Goal: Task Accomplishment & Management: Use online tool/utility

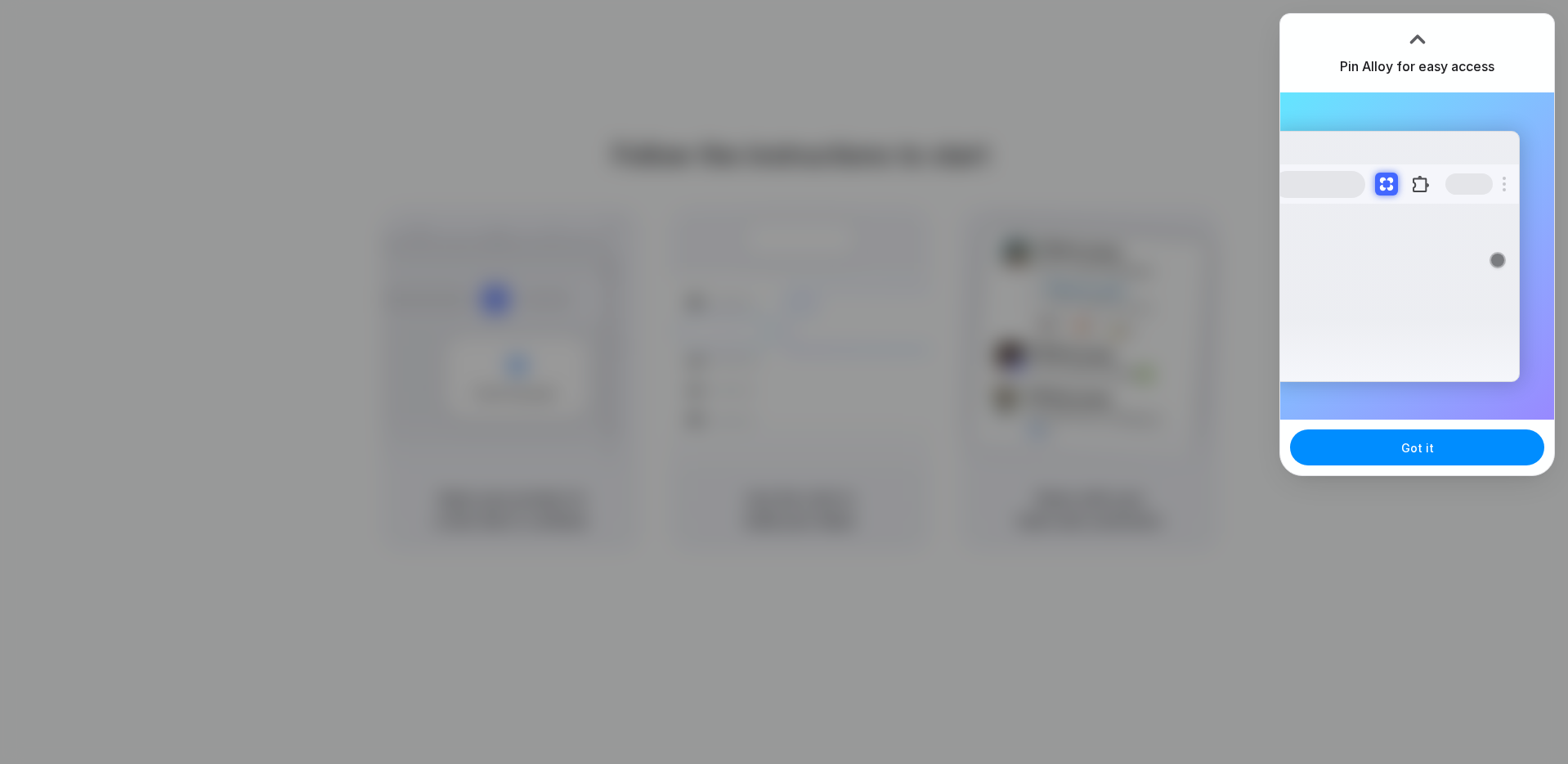
click at [1422, 37] on div at bounding box center [1417, 38] width 25 height 25
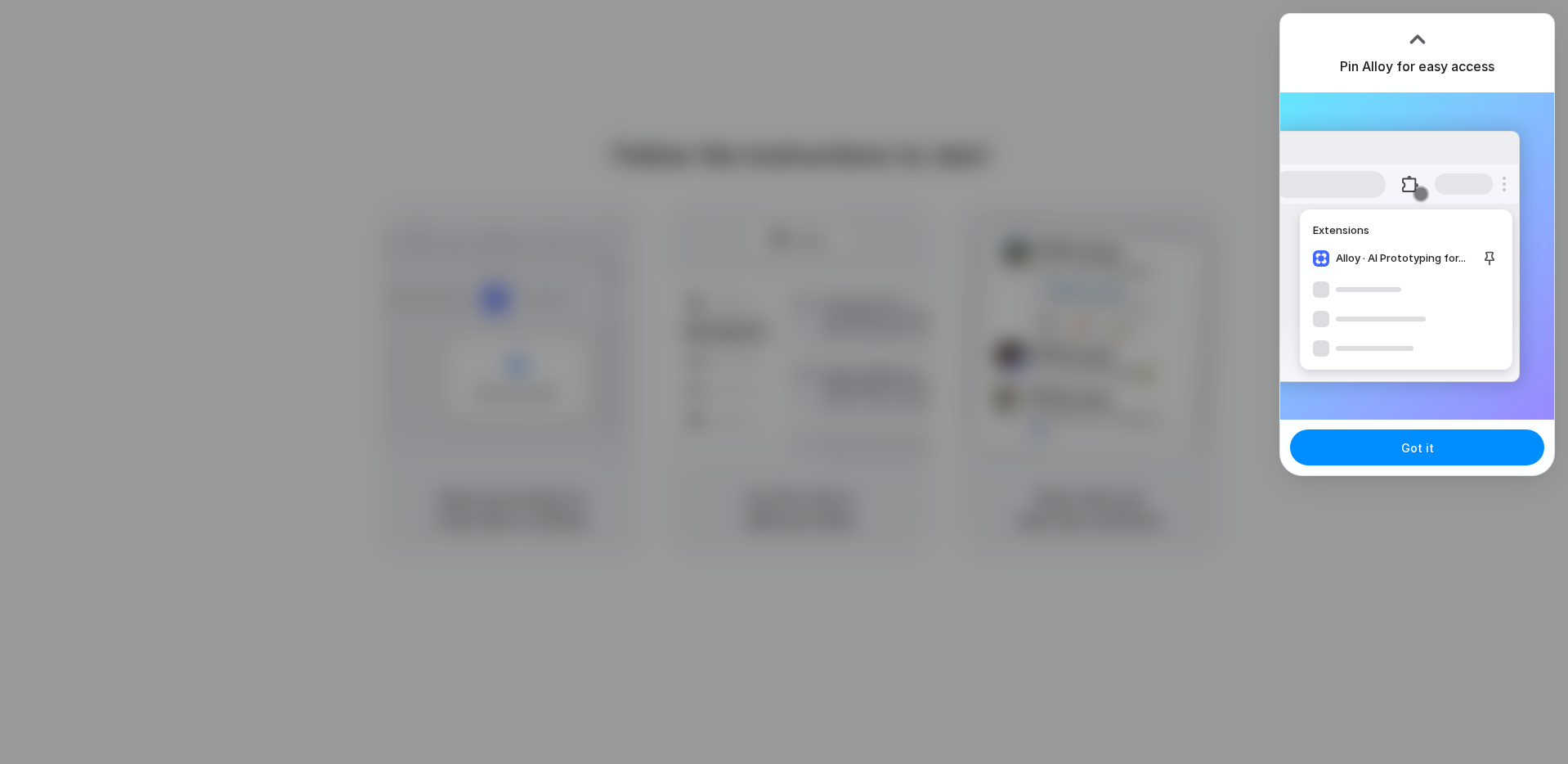
click at [1142, 154] on div at bounding box center [784, 382] width 1568 height 764
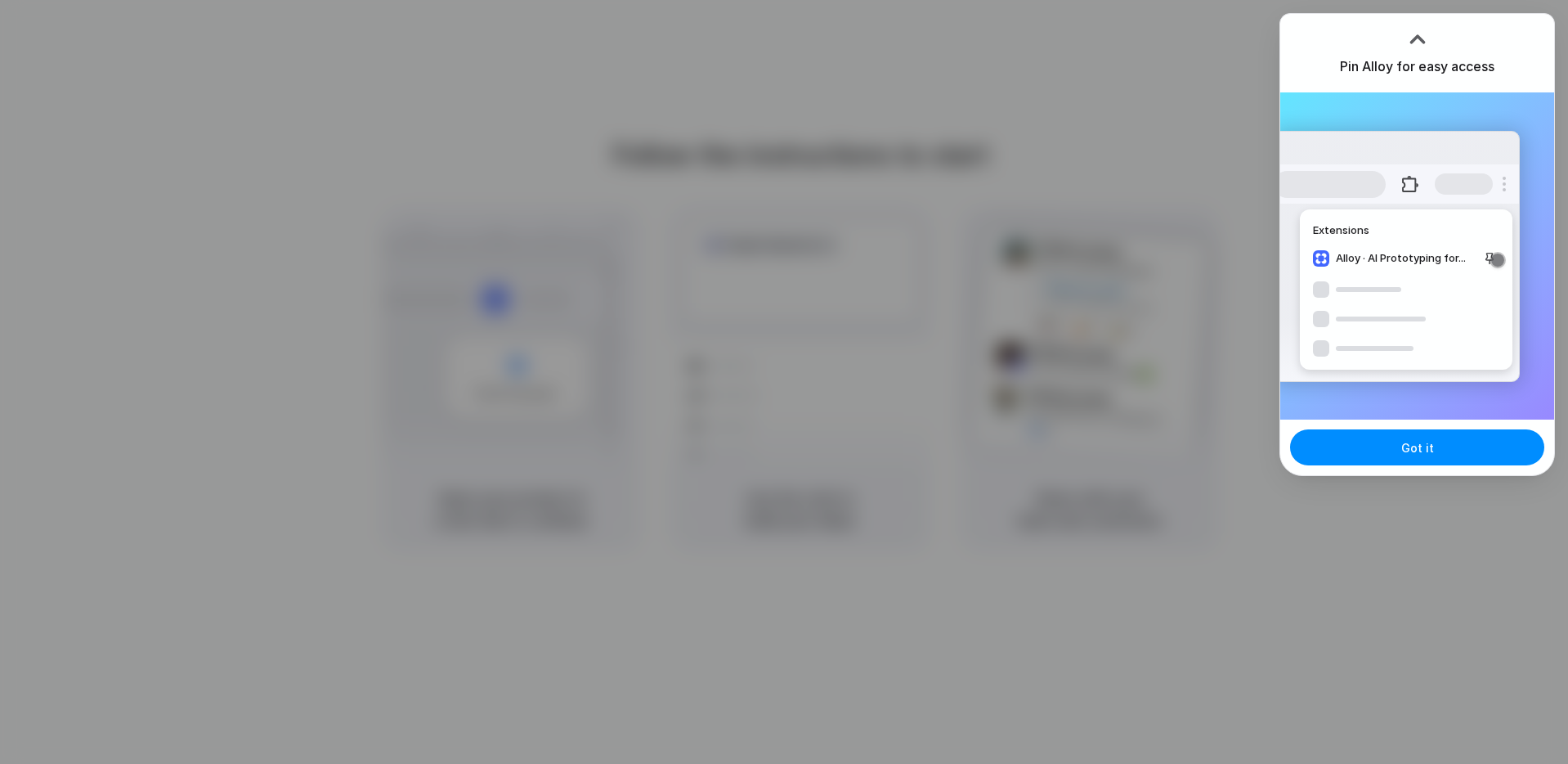
click at [1160, 95] on div at bounding box center [784, 382] width 1568 height 764
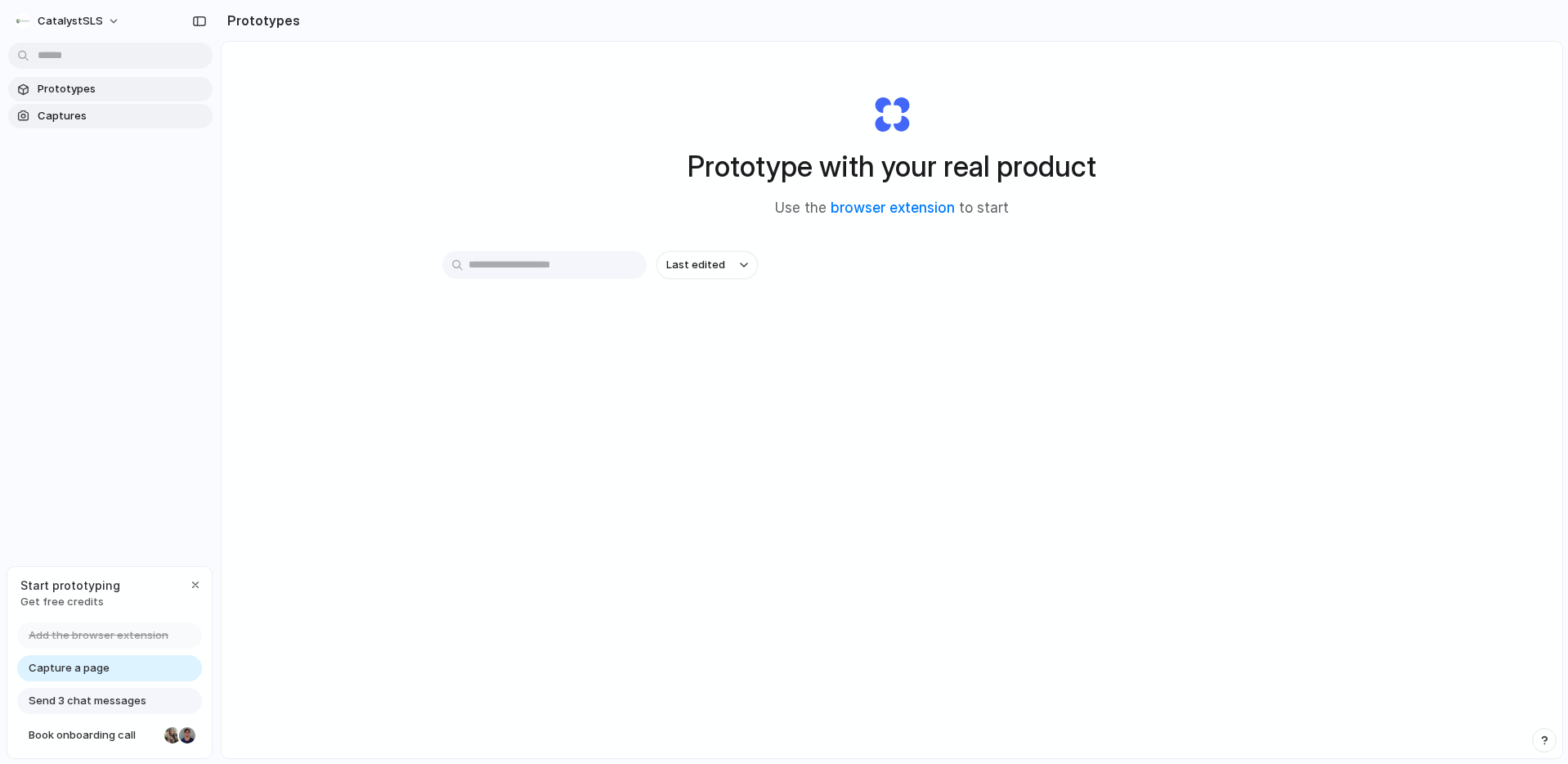
click at [60, 108] on span "Captures" at bounding box center [121, 116] width 168 height 17
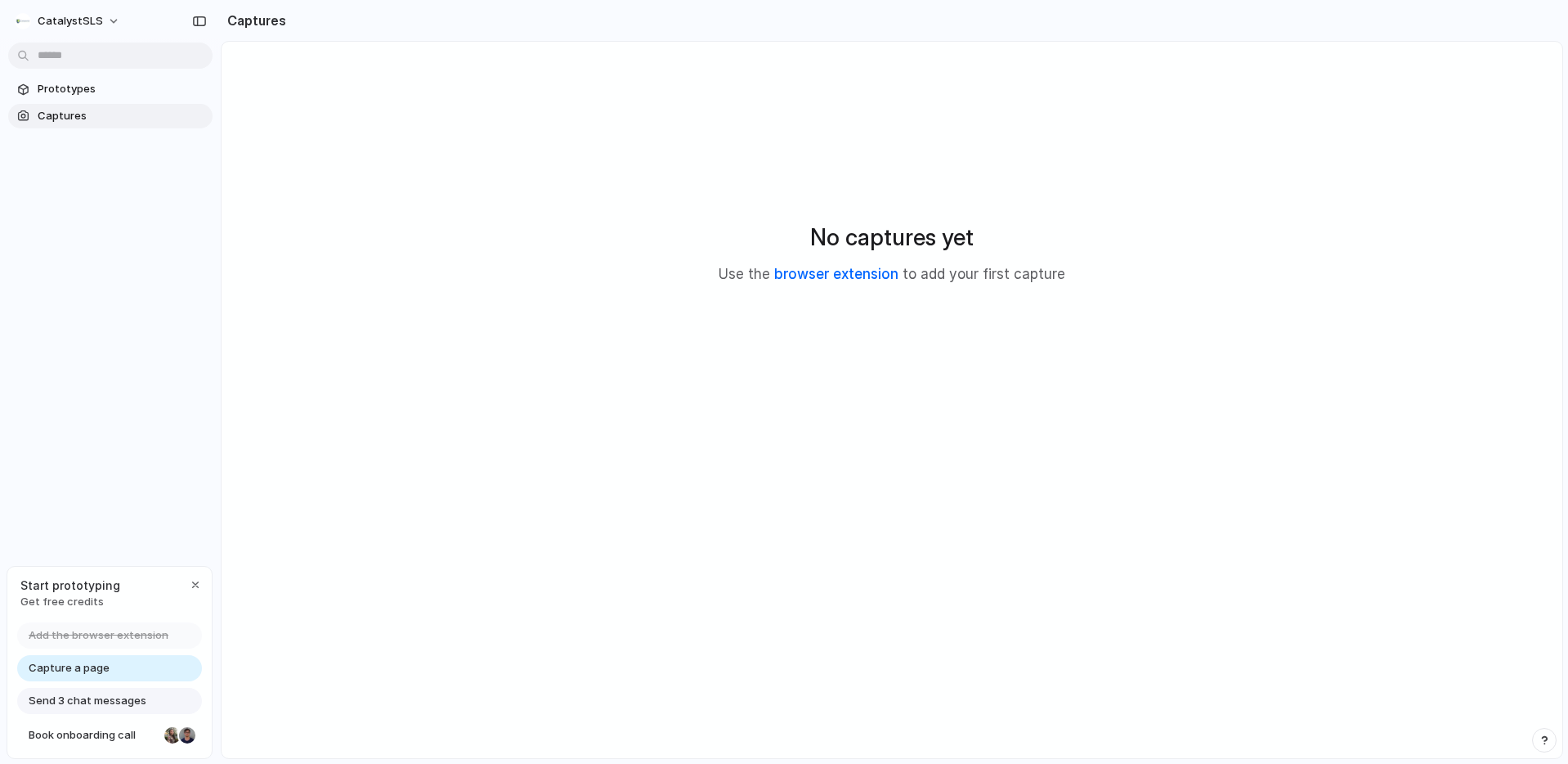
click at [865, 275] on link "browser extension" at bounding box center [837, 274] width 124 height 17
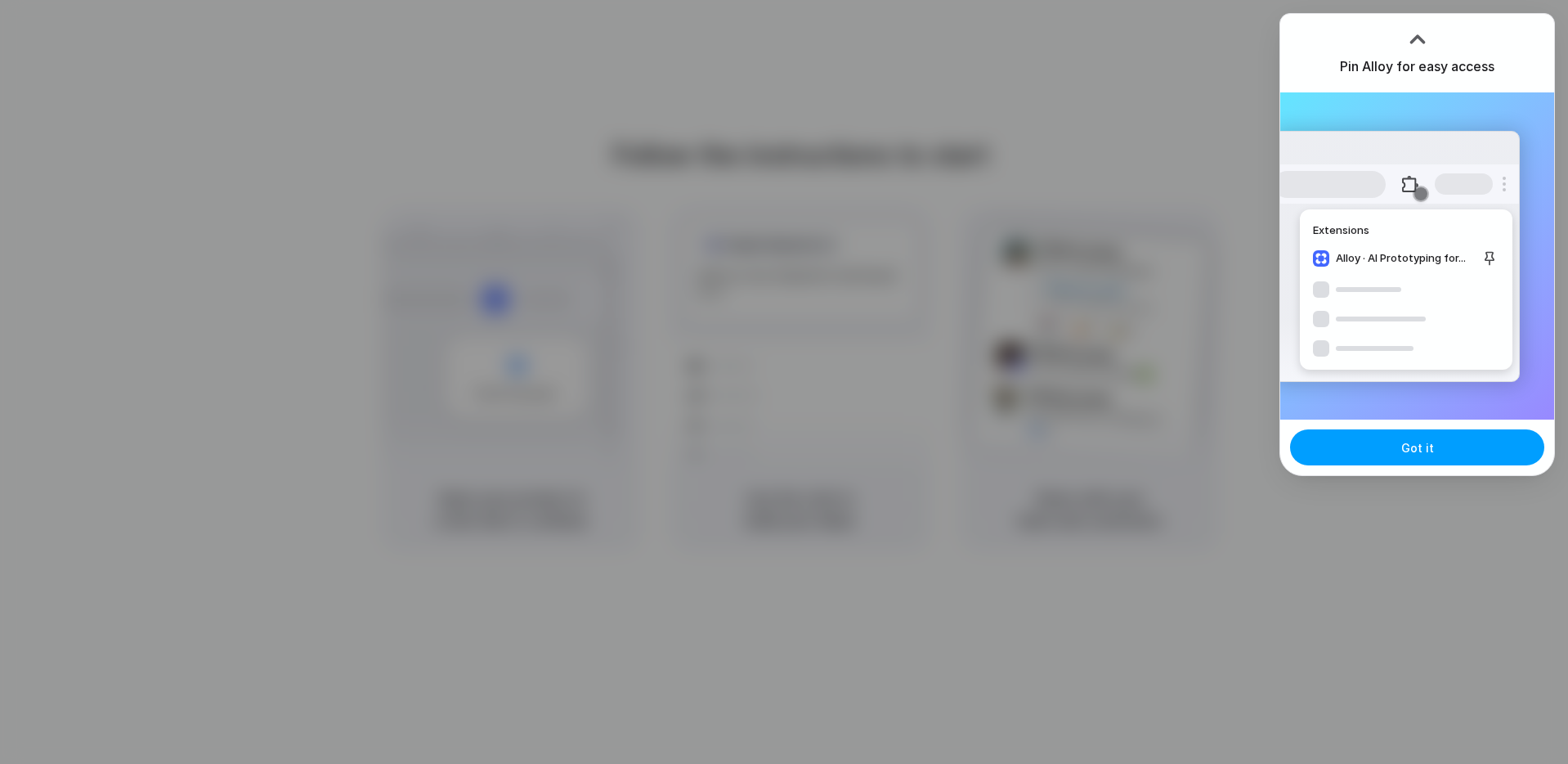
click at [1430, 457] on button "Got it" at bounding box center [1417, 447] width 254 height 36
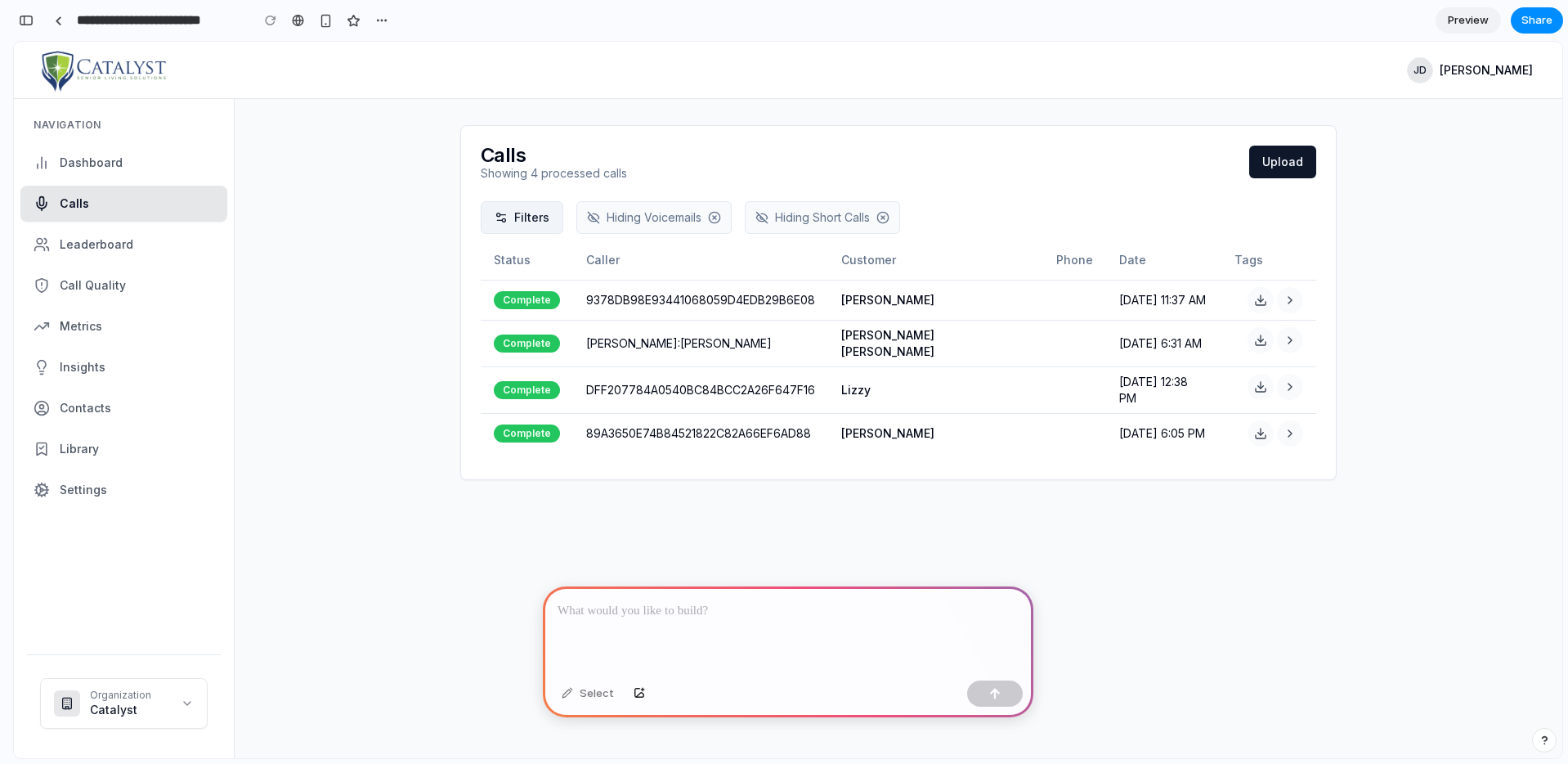
click at [510, 215] on div "Filters" at bounding box center [522, 217] width 83 height 32
click at [789, 607] on p at bounding box center [788, 611] width 461 height 20
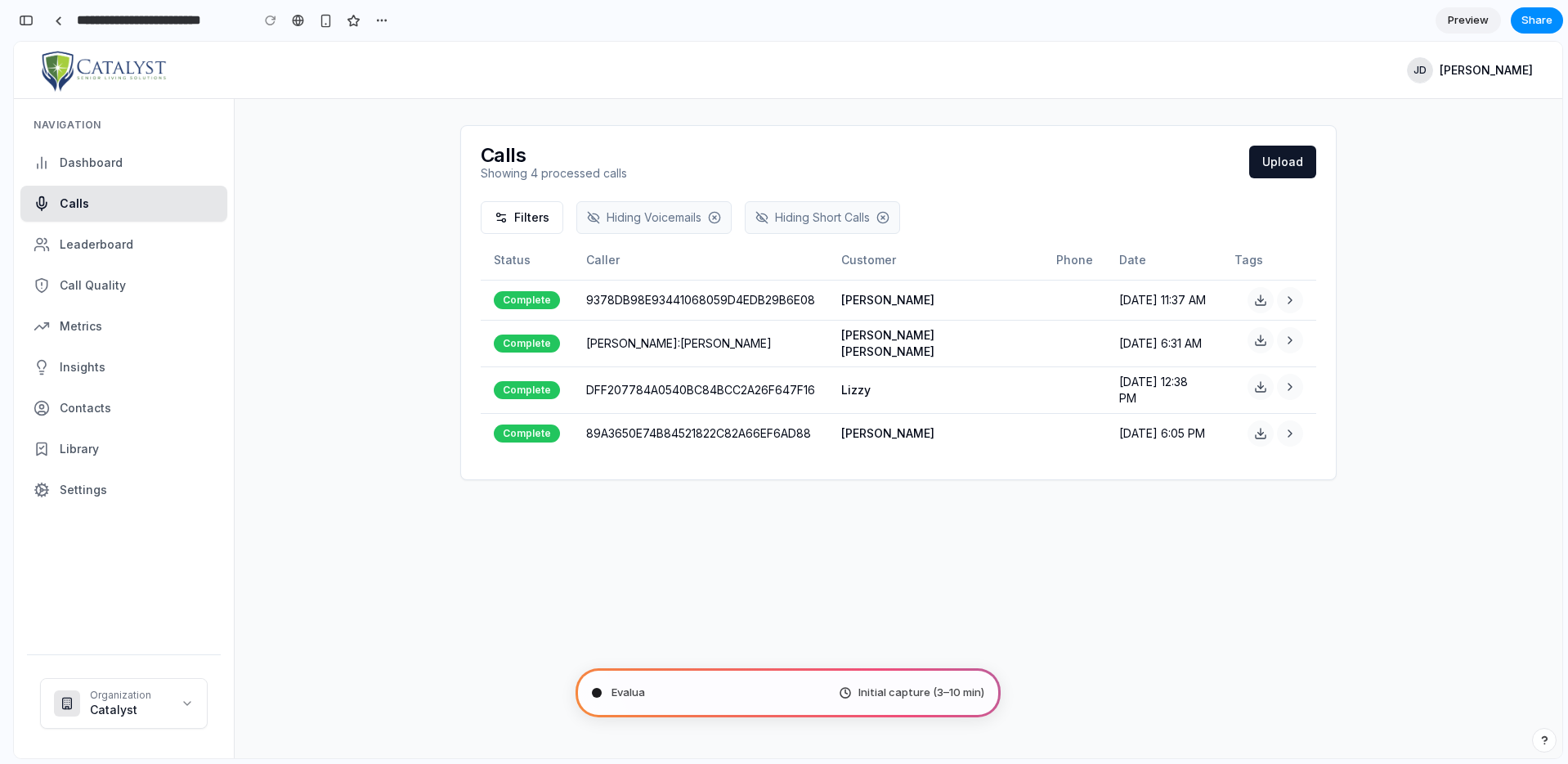
click at [389, 194] on div "Calls Showing 4 processed calls Upload Filters Hiding Voicemails Hiding Short C…" at bounding box center [898, 303] width 1046 height 408
click at [744, 692] on span "Pondering market opportunities .." at bounding box center [696, 692] width 169 height 17
click at [703, 598] on div "Calls Showing 4 processed calls Upload Filters Hiding Voicemails Hiding Short C…" at bounding box center [898, 429] width 1328 height 660
click at [752, 481] on div "Calls Showing 4 processed calls Upload Filters Hiding Voicemails Hiding Short C…" at bounding box center [898, 303] width 1046 height 408
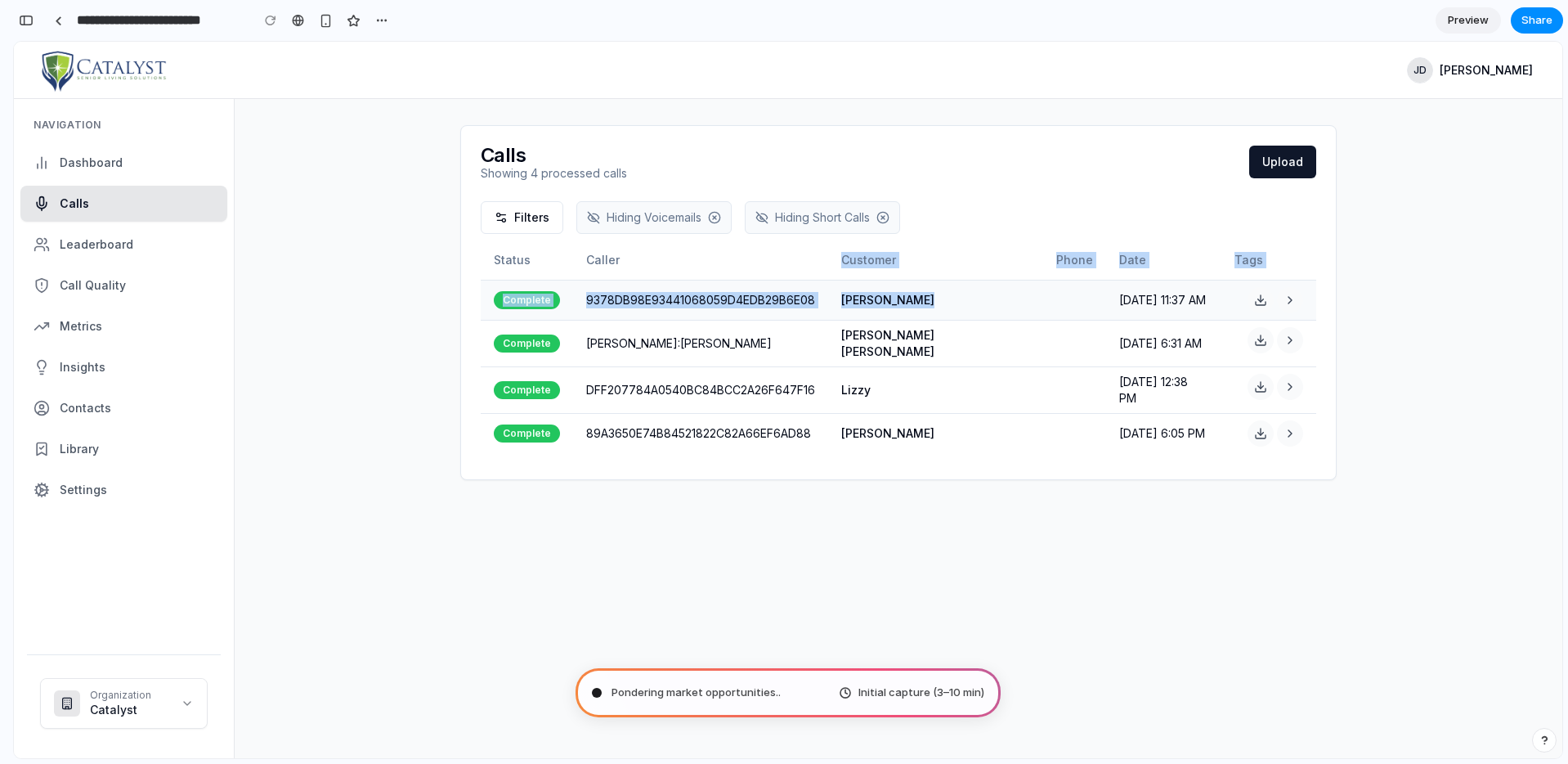
drag, startPoint x: 871, startPoint y: 250, endPoint x: 1014, endPoint y: 313, distance: 156.3
click at [1014, 313] on table "Status Caller Customer Phone Date Tags Complete 9378DB98E93441068059D4EDB29B6E0…" at bounding box center [898, 347] width 836 height 213
click at [1043, 313] on td at bounding box center [1075, 299] width 63 height 40
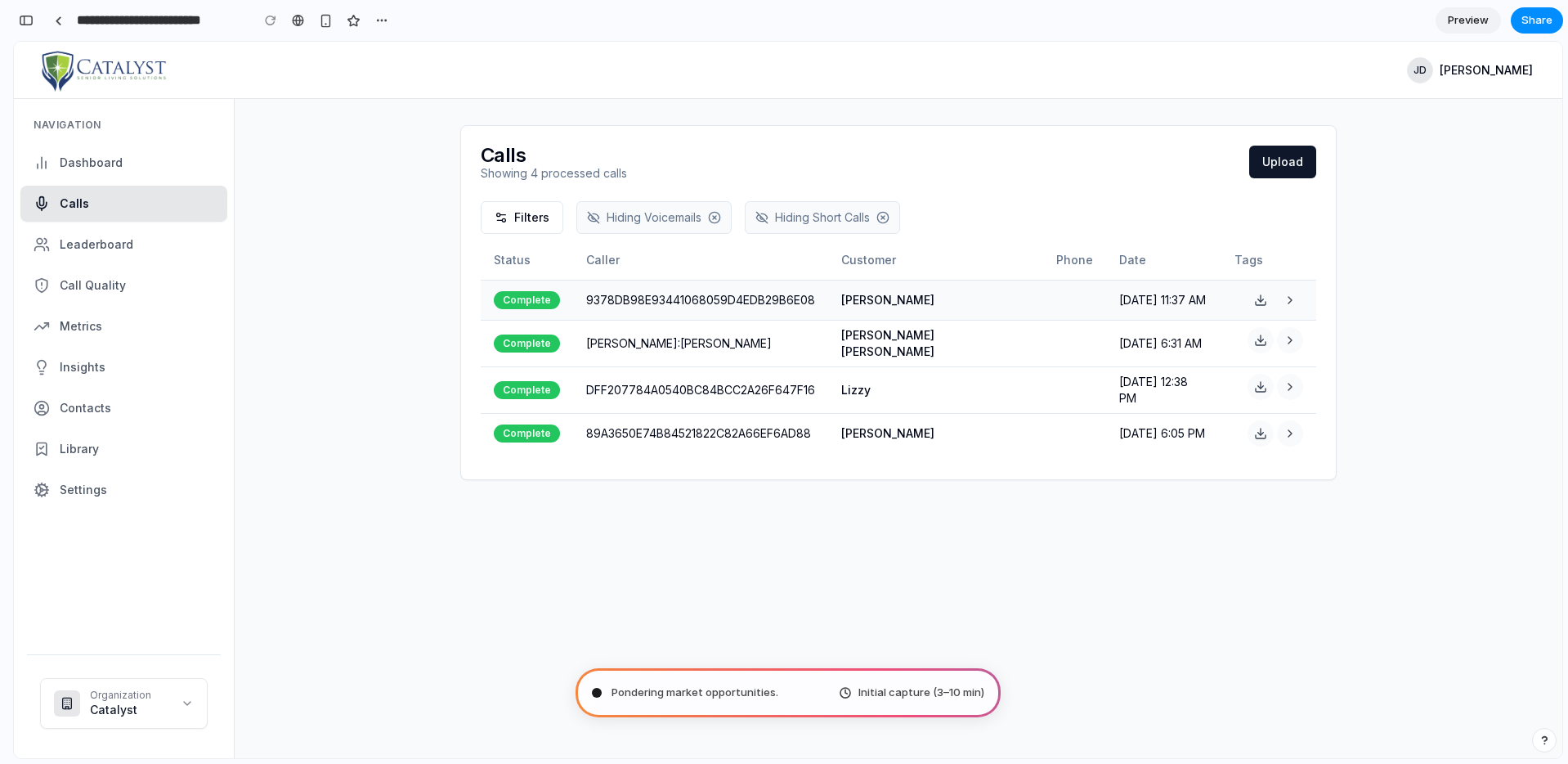
drag, startPoint x: 911, startPoint y: 315, endPoint x: 924, endPoint y: 315, distance: 13.0
click at [919, 315] on td "[PERSON_NAME]" at bounding box center [935, 299] width 215 height 40
click at [1252, 306] on button at bounding box center [1261, 300] width 27 height 27
click at [1270, 302] on button at bounding box center [1261, 300] width 27 height 27
click at [1285, 298] on icon at bounding box center [1289, 299] width 13 height 13
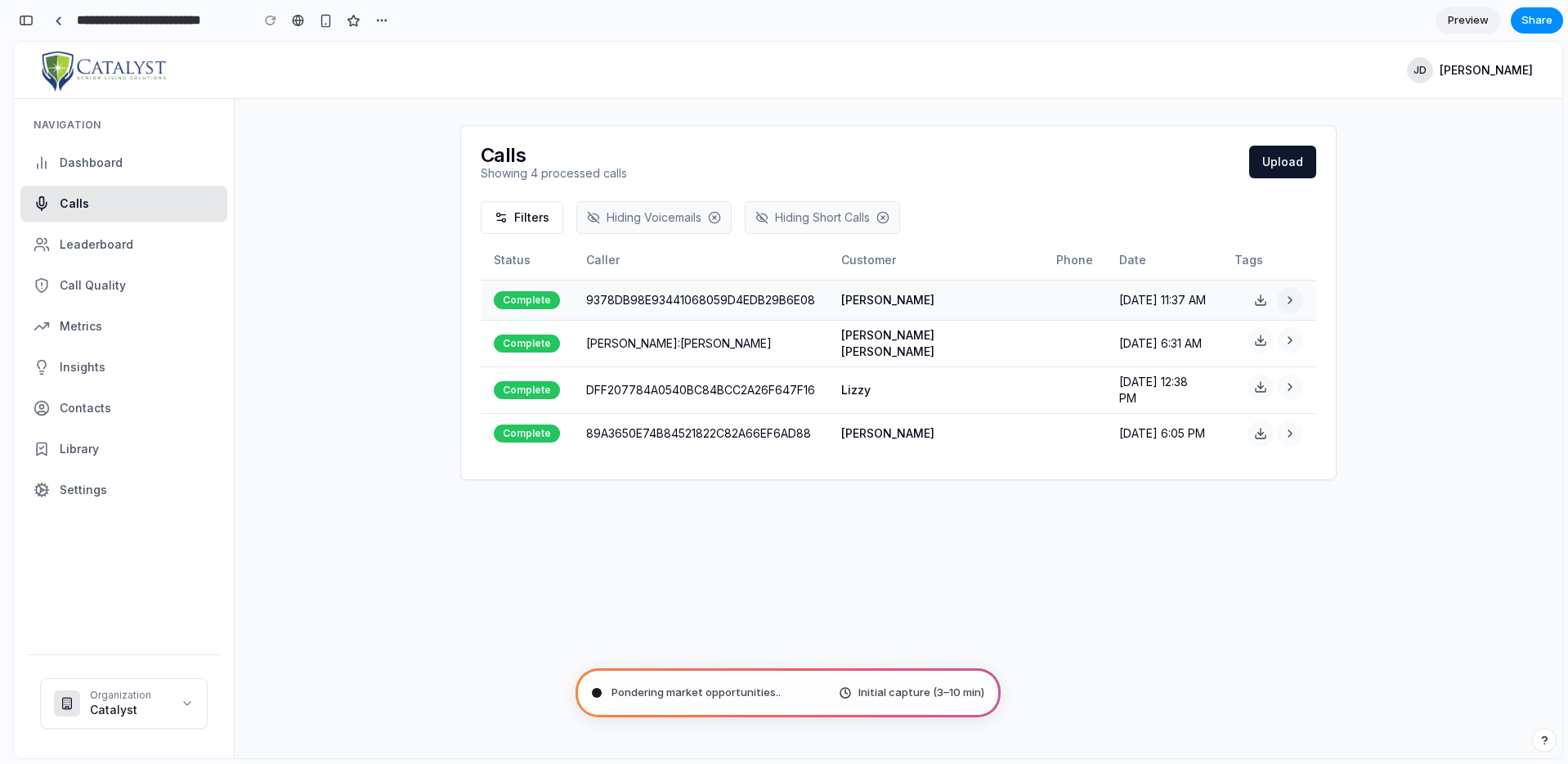
click at [1285, 298] on icon at bounding box center [1289, 299] width 13 height 13
click at [379, 14] on div "button" at bounding box center [381, 20] width 13 height 13
click at [324, 20] on div "Duplicate Delete" at bounding box center [784, 382] width 1568 height 764
click at [31, 24] on div "button" at bounding box center [26, 21] width 15 height 12
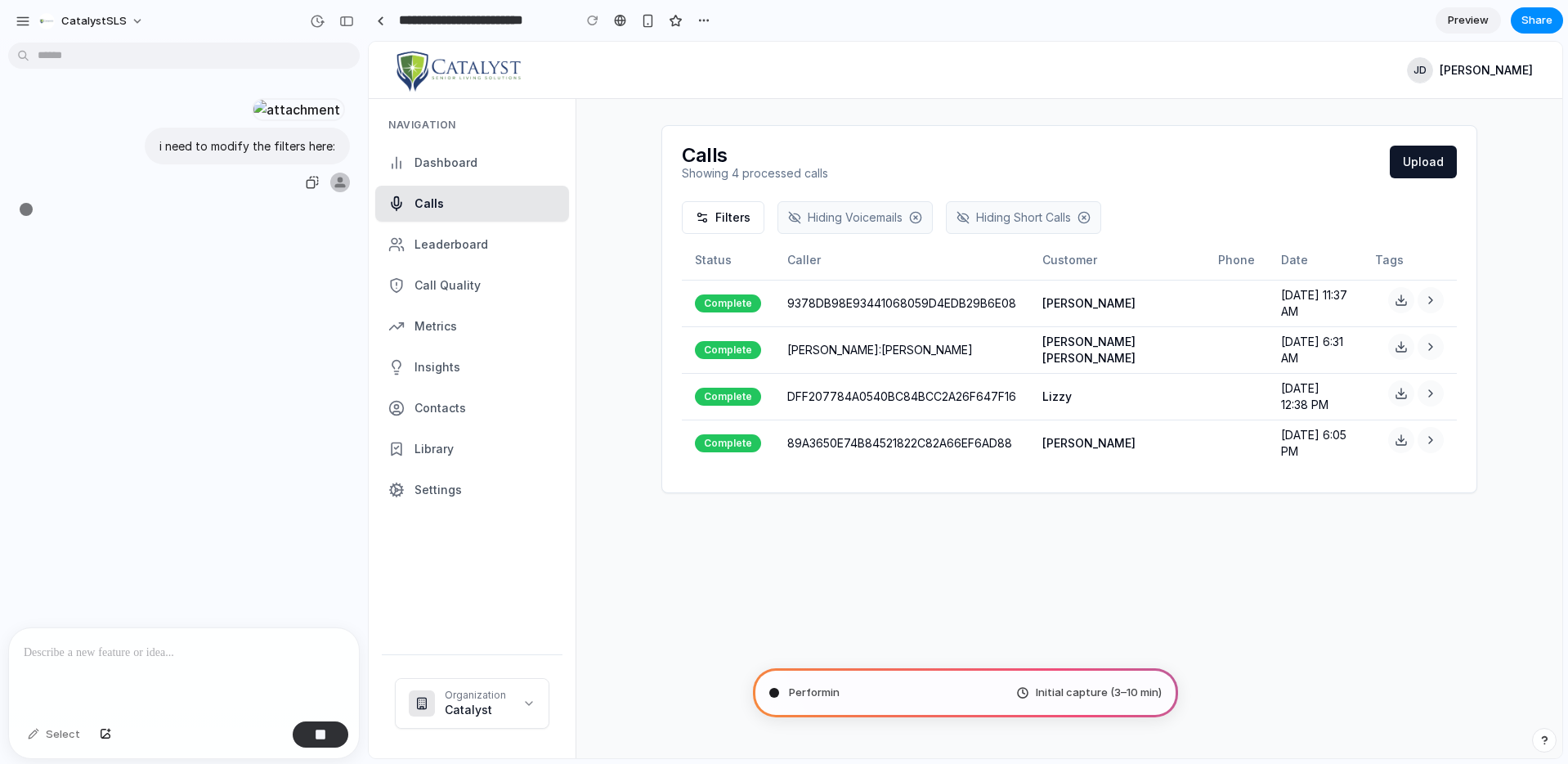
click at [252, 108] on div at bounding box center [296, 109] width 90 height 23
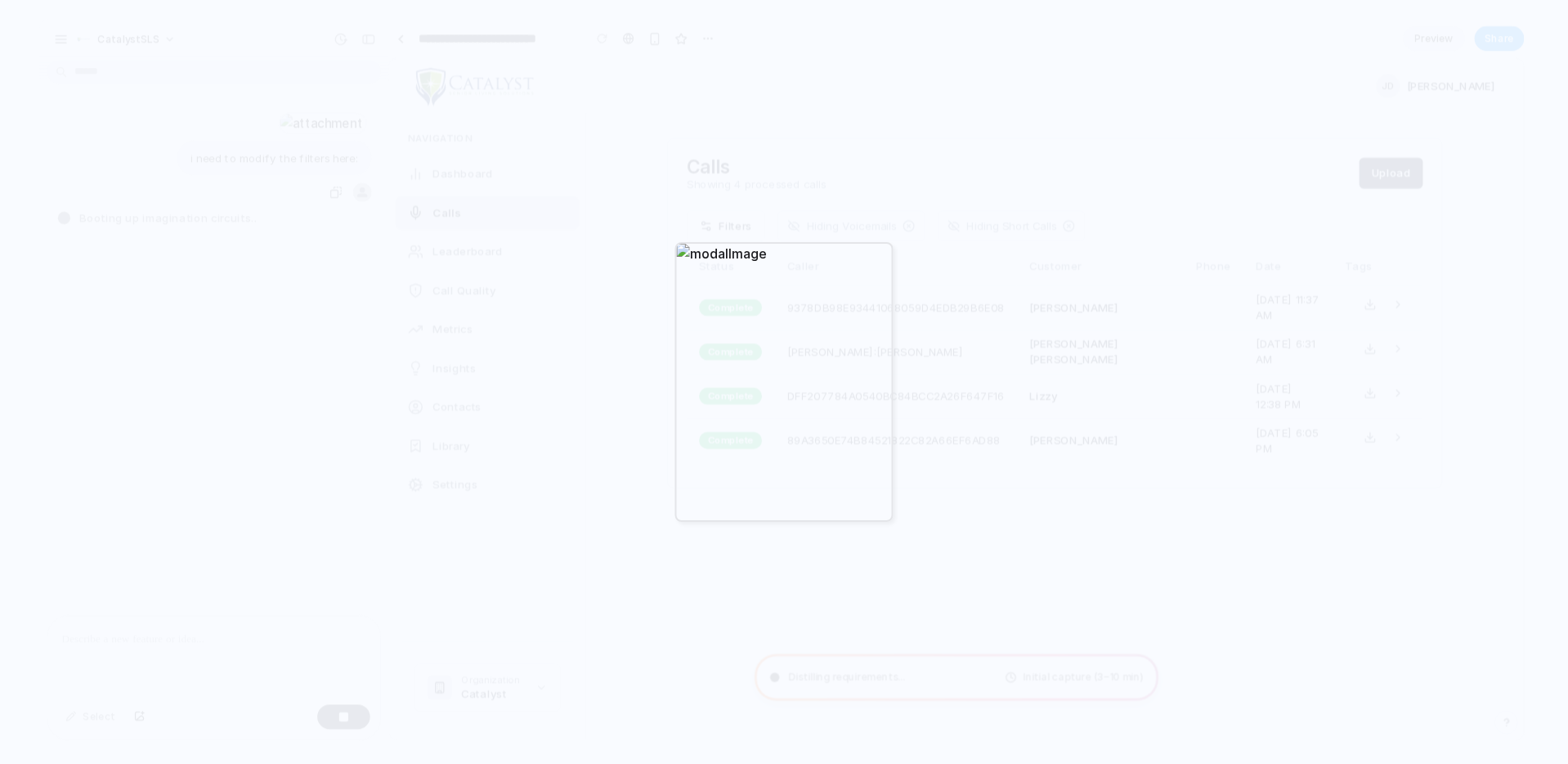
click at [721, 288] on div at bounding box center [784, 382] width 219 height 280
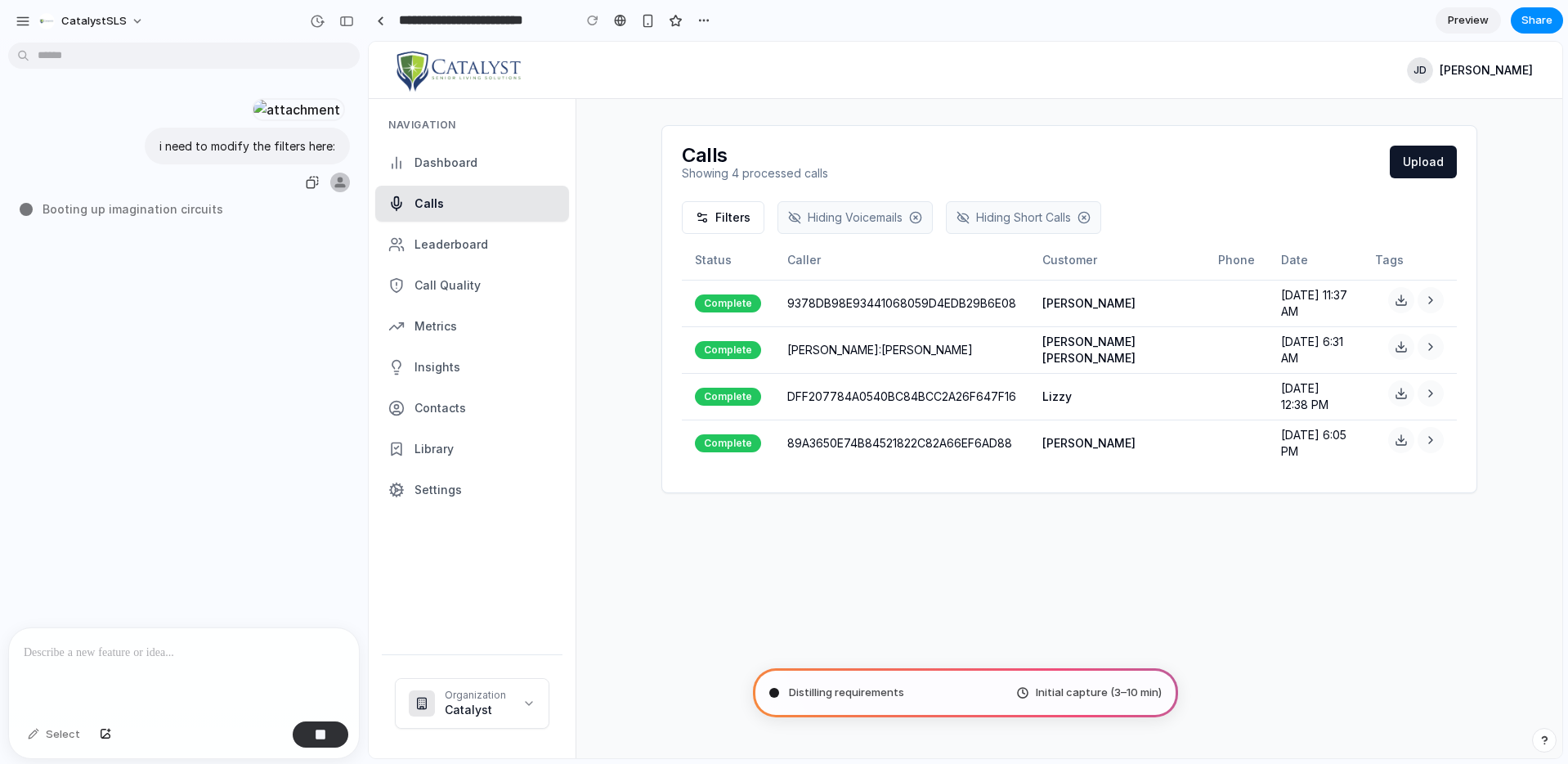
type input "**********"
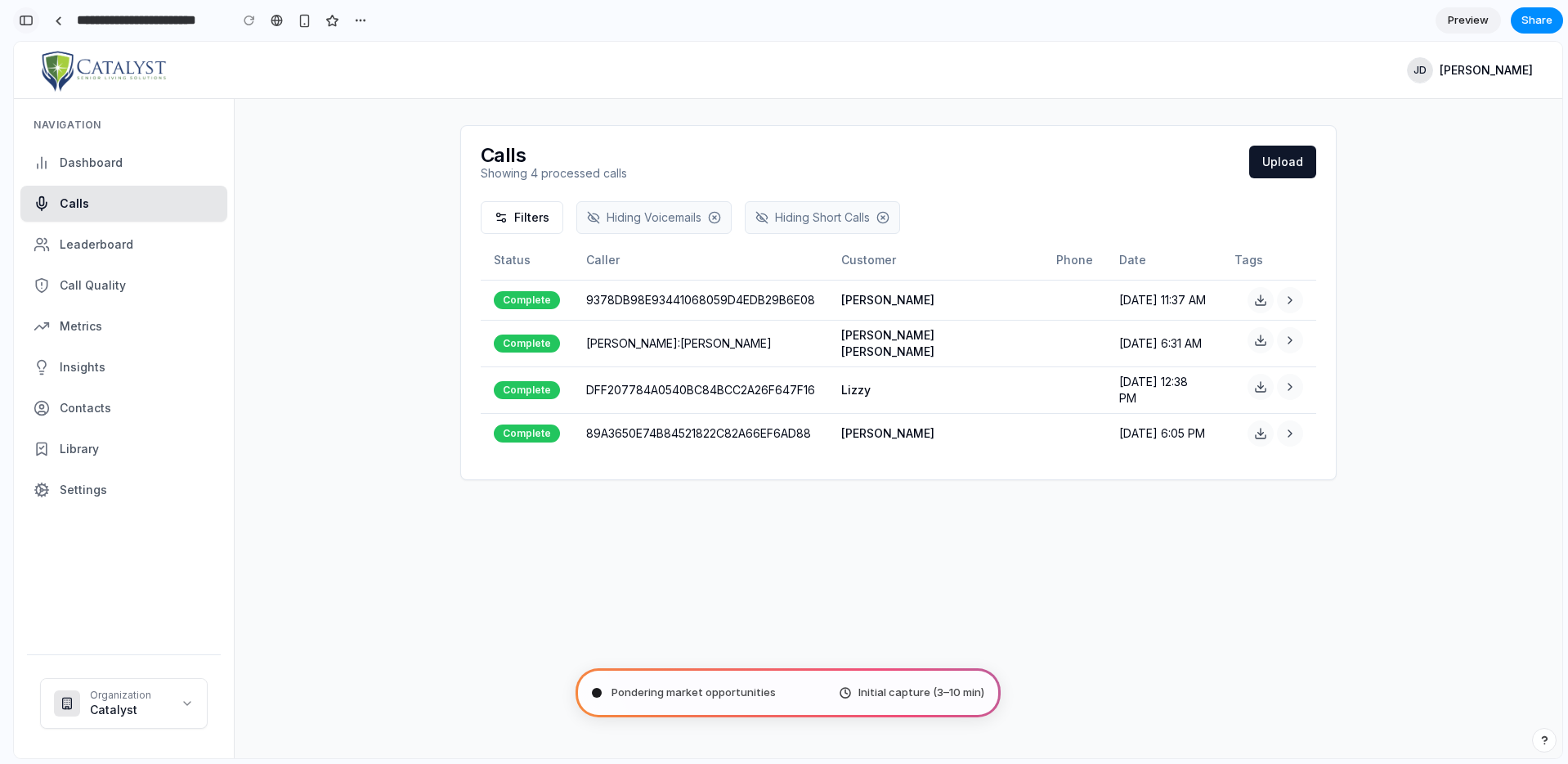
click at [31, 21] on div "button" at bounding box center [26, 21] width 15 height 12
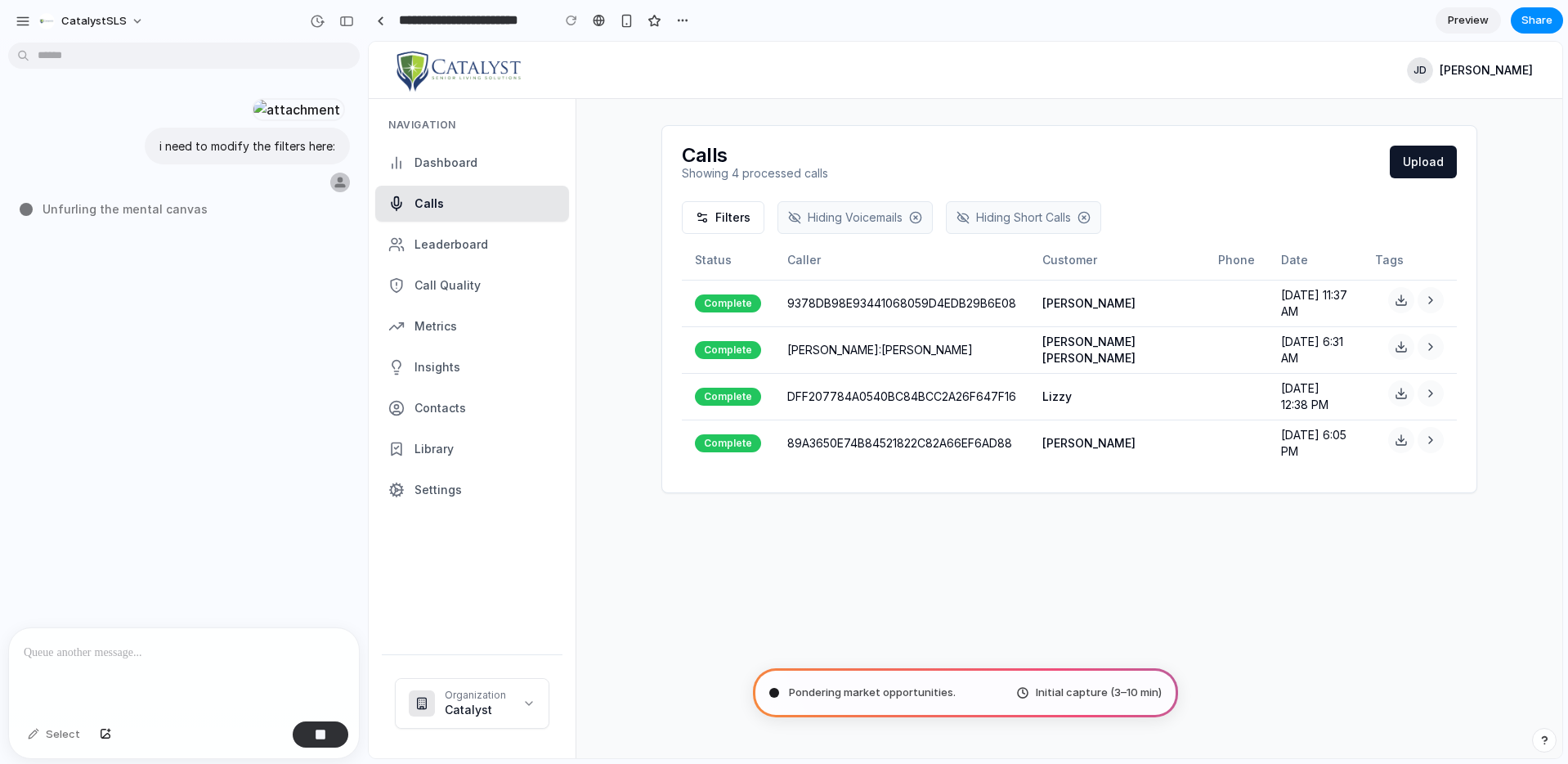
click at [91, 655] on p at bounding box center [184, 653] width 321 height 20
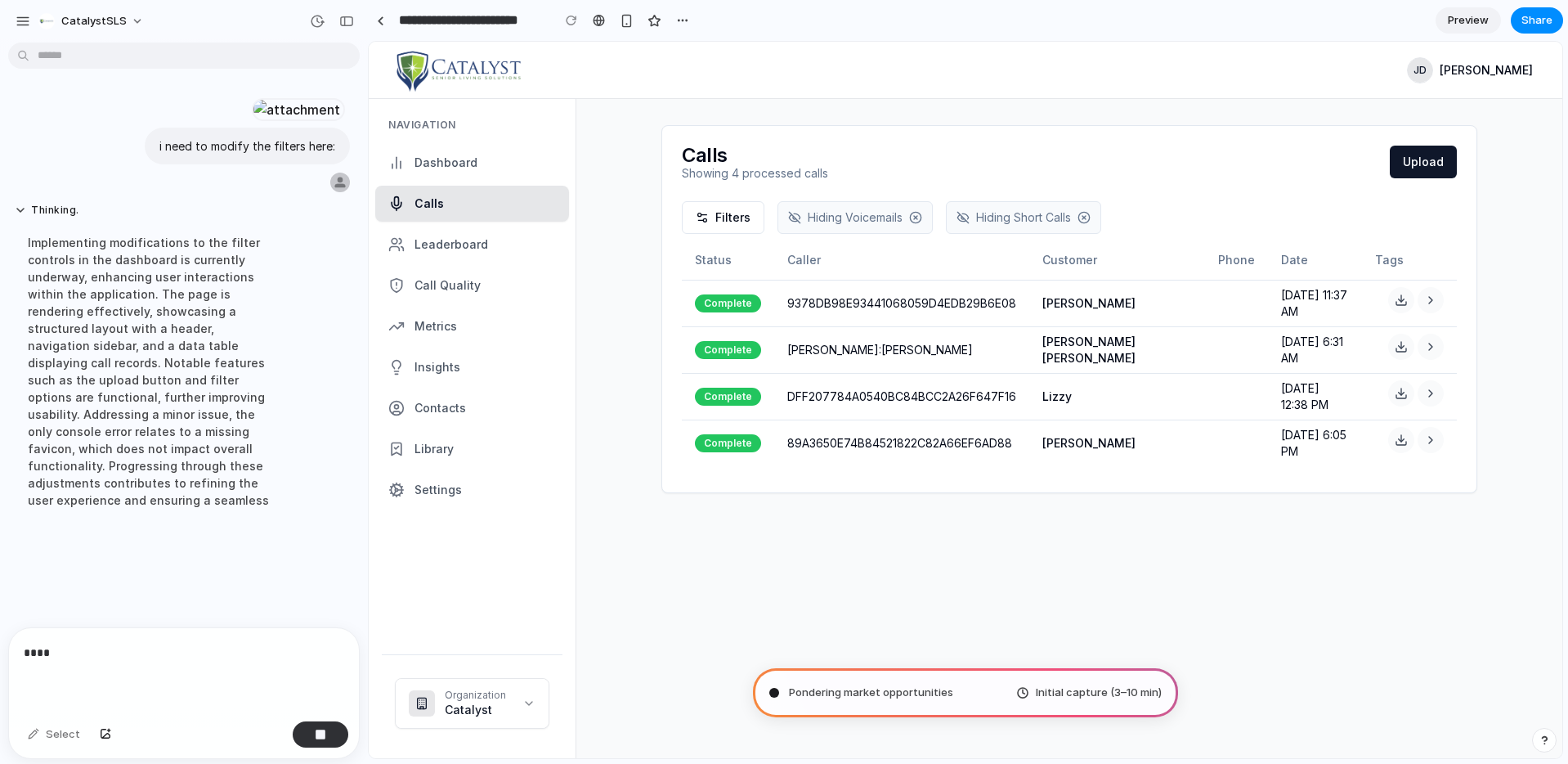
scroll to position [205, 0]
click at [105, 648] on p "****" at bounding box center [184, 653] width 321 height 20
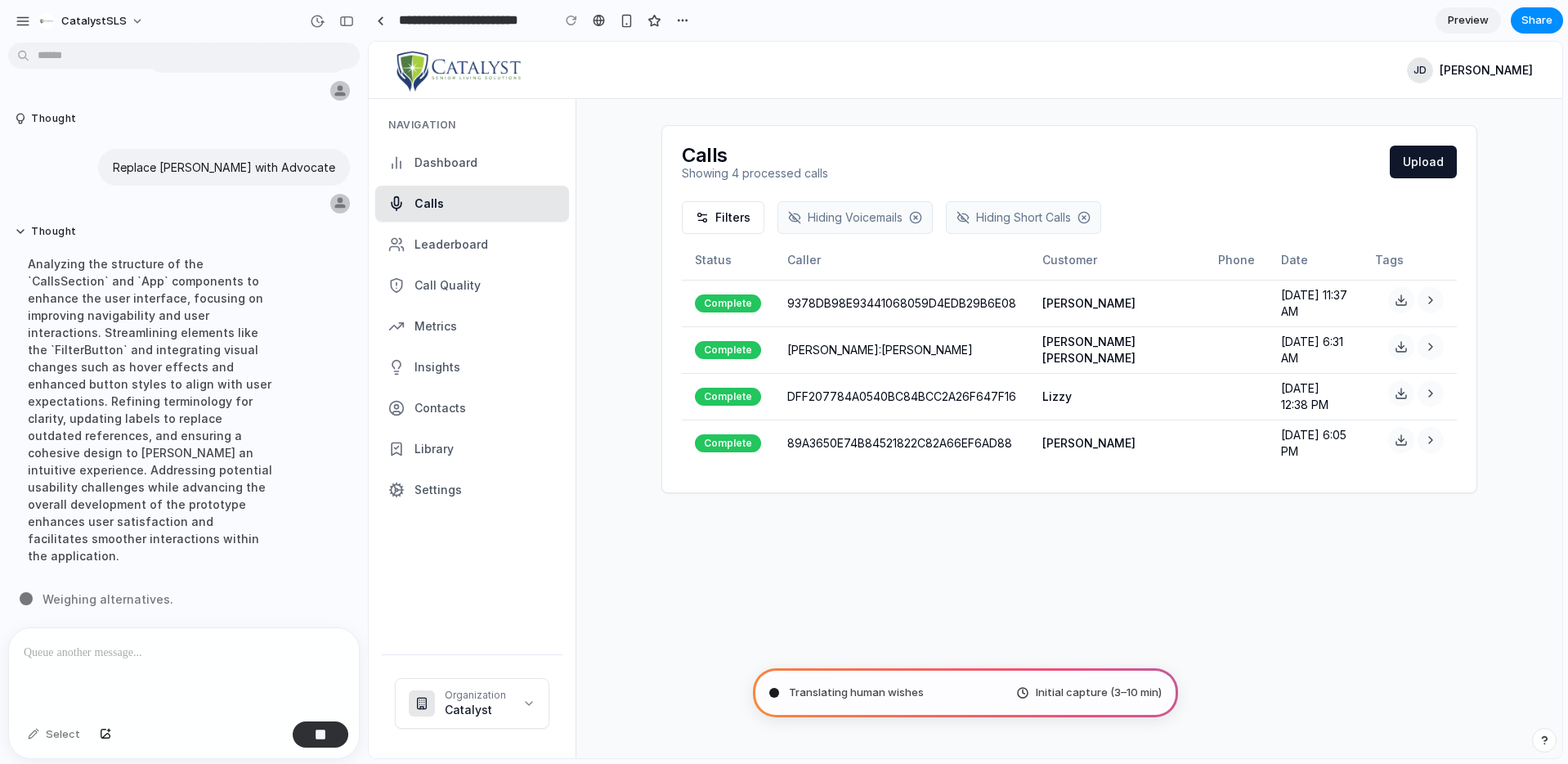
scroll to position [0, 0]
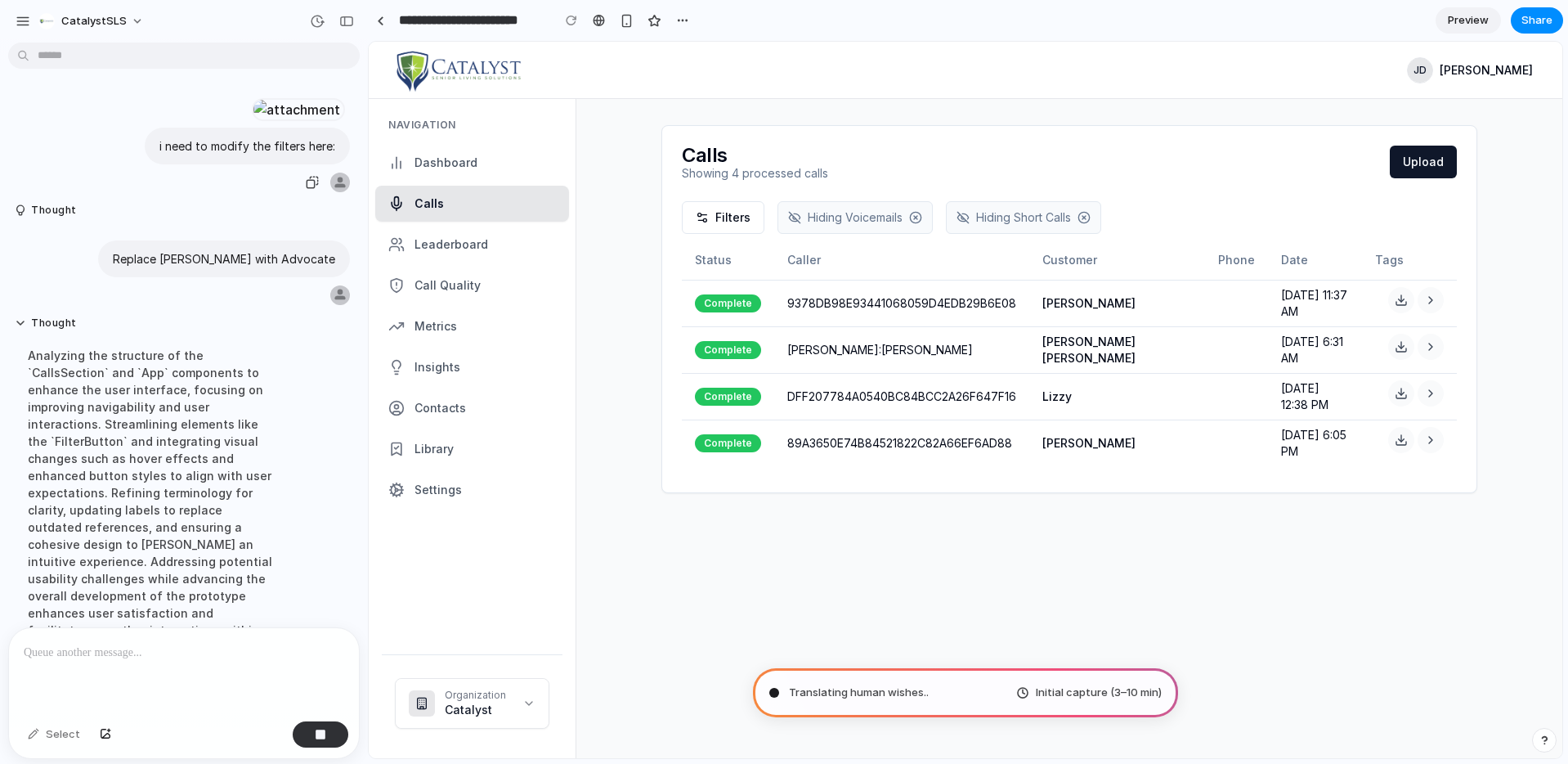
type input "**********"
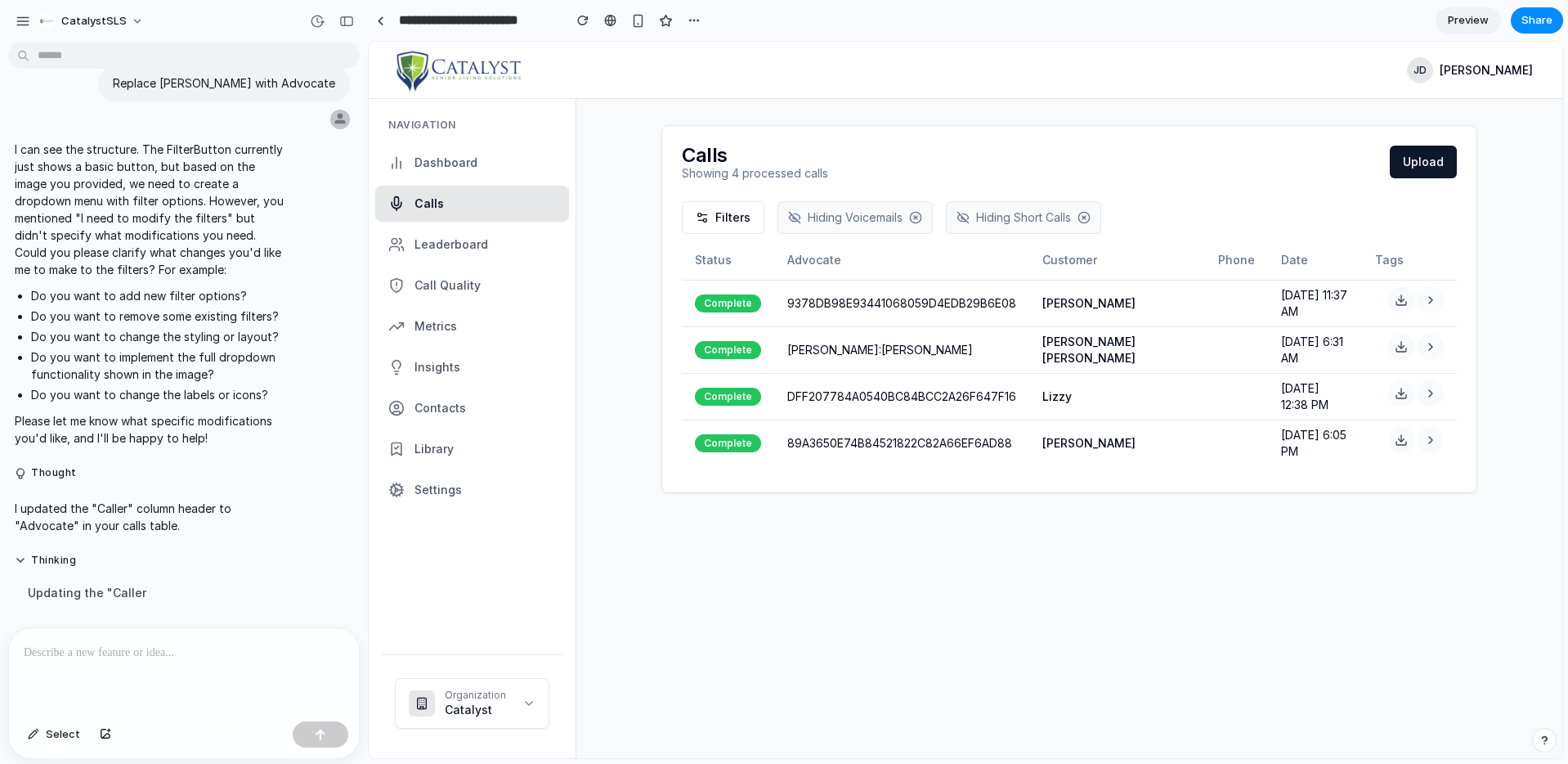
scroll to position [437, 0]
click at [761, 220] on div "Filters" at bounding box center [723, 217] width 83 height 32
click at [675, 93] on div at bounding box center [896, 70] width 1014 height 65
